Goal: Information Seeking & Learning: Learn about a topic

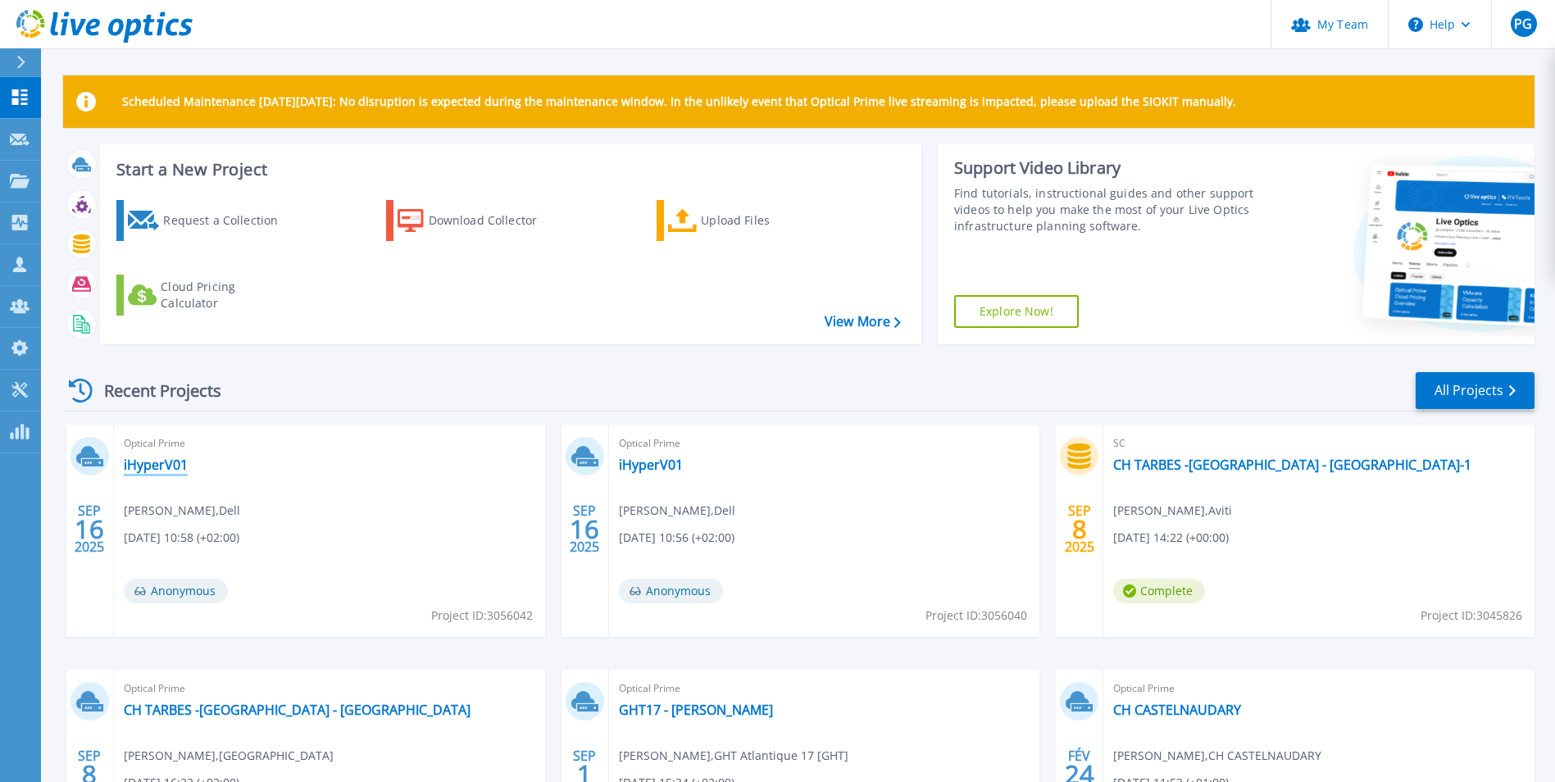
click at [158, 464] on link "iHyperV01" at bounding box center [156, 465] width 64 height 16
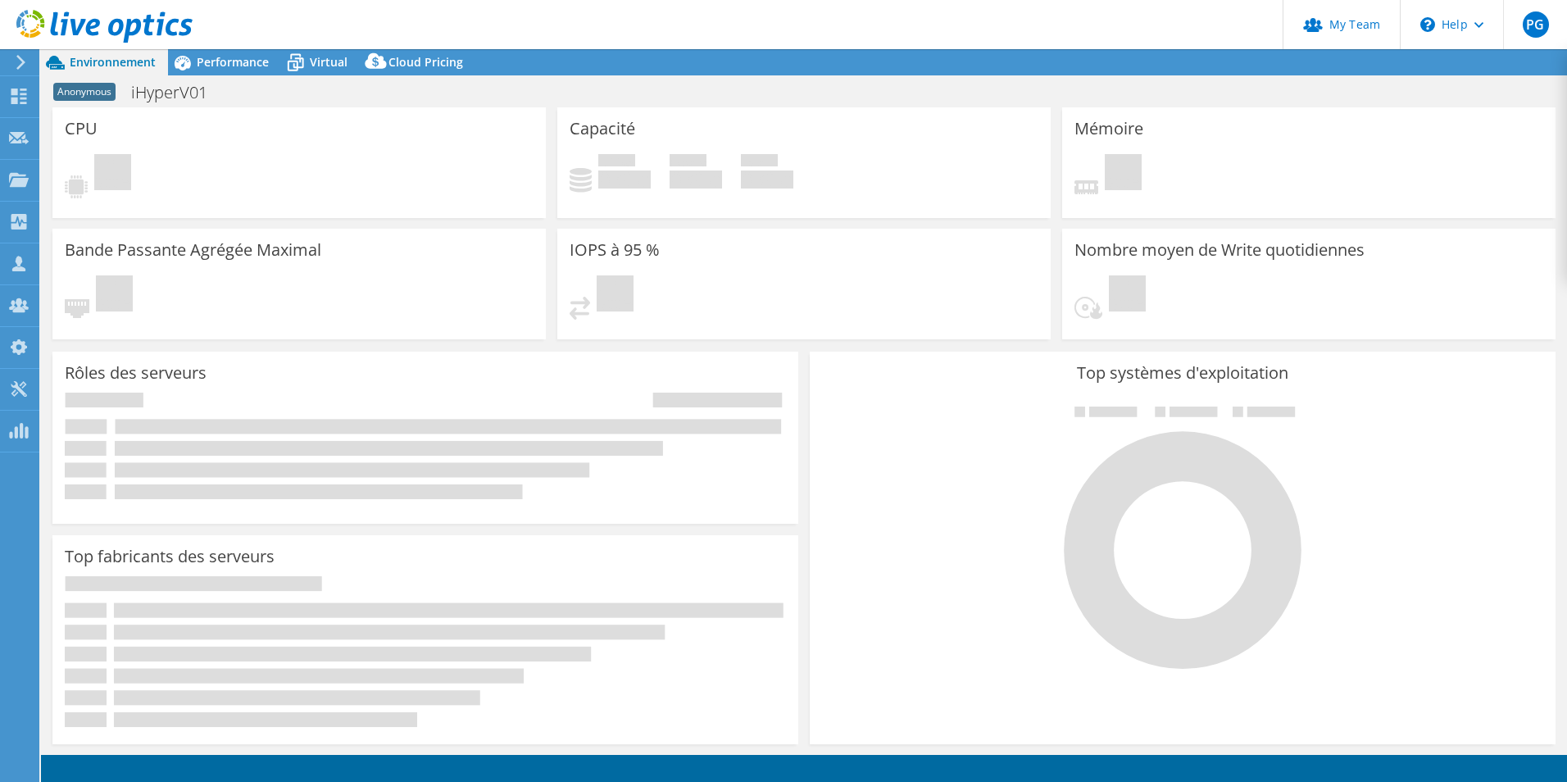
select select "USD"
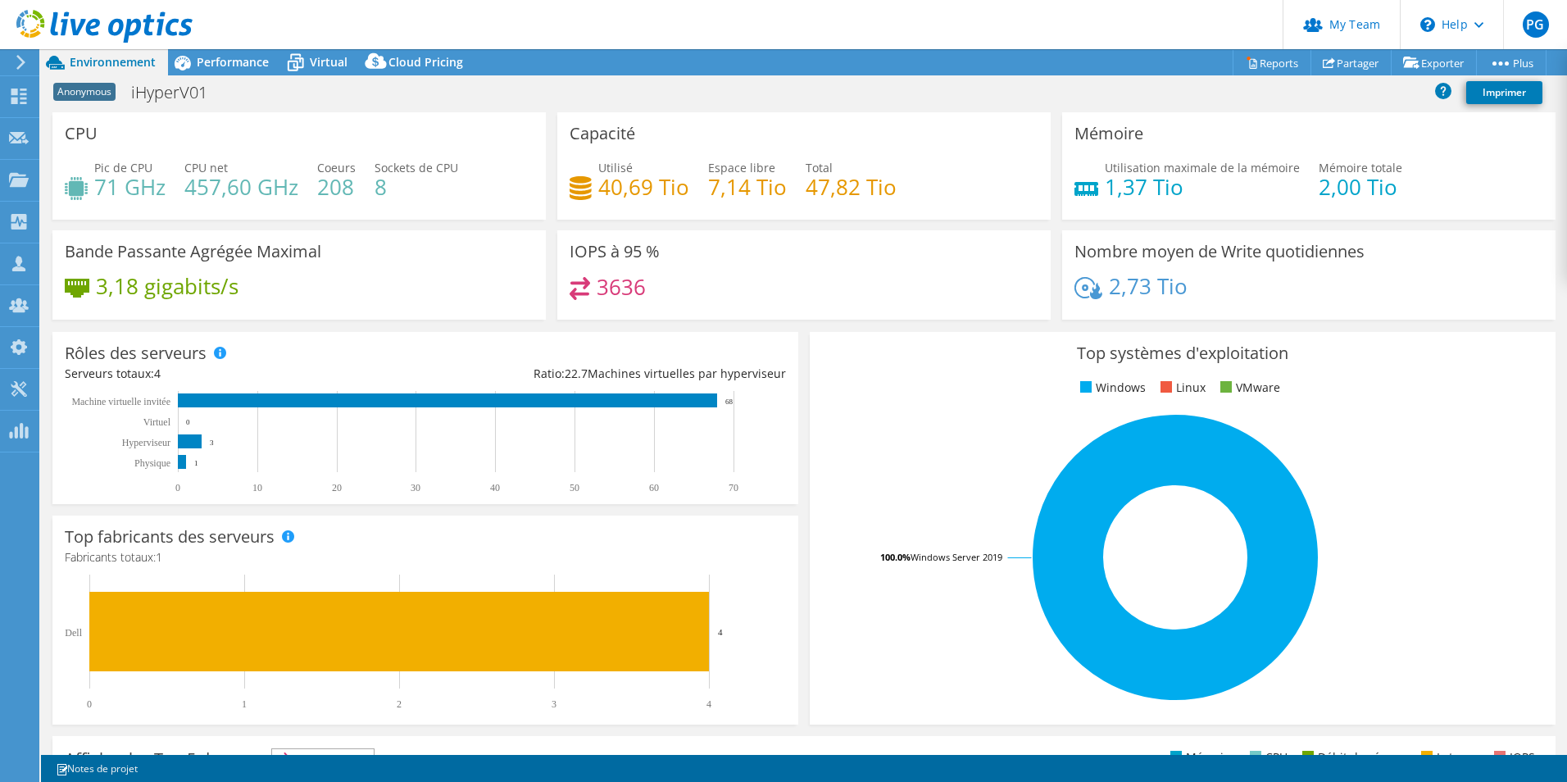
click at [1303, 303] on div "2,73 Tio" at bounding box center [1309, 294] width 469 height 34
drag, startPoint x: 662, startPoint y: 190, endPoint x: 544, endPoint y: 191, distance: 118.9
click at [544, 191] on div "CPU Pic de CPU 71 GHz CPU net 457,60 GHz Coeurs 208 Sockets de CPU 8 Capacité U…" at bounding box center [804, 221] width 1515 height 218
drag, startPoint x: 544, startPoint y: 191, endPoint x: 667, endPoint y: 211, distance: 124.5
click at [669, 211] on div "Utilisé 40,69 Tio Espace libre 7,14 Tio Total 47,82 Tio" at bounding box center [804, 185] width 469 height 53
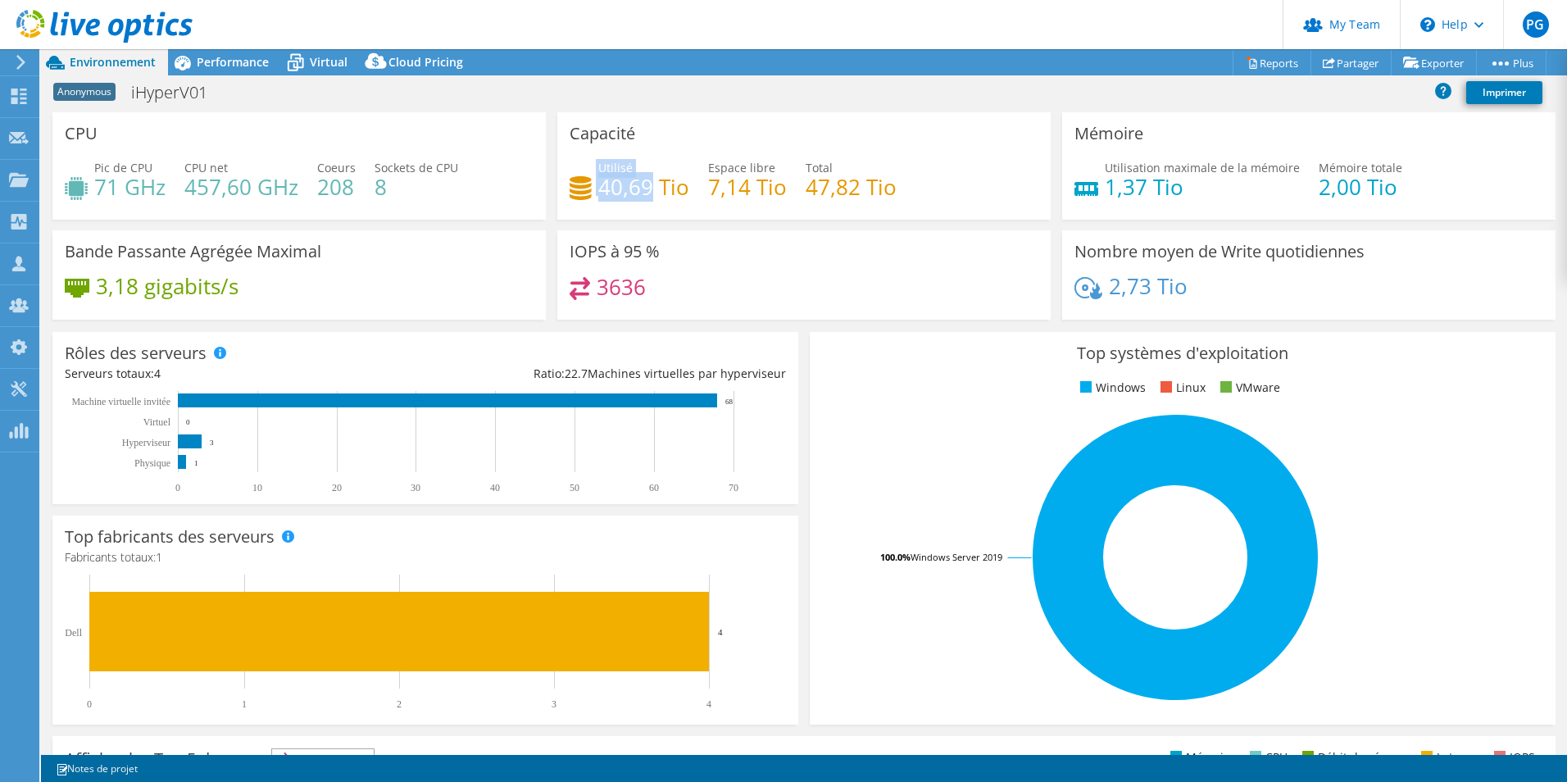
drag, startPoint x: 646, startPoint y: 193, endPoint x: 560, endPoint y: 196, distance: 86.1
click at [560, 196] on div "Capacité Utilisé 40,69 Tio Espace libre 7,14 Tio Total 47,82 Tio" at bounding box center [804, 165] width 494 height 107
